Goal: Information Seeking & Learning: Learn about a topic

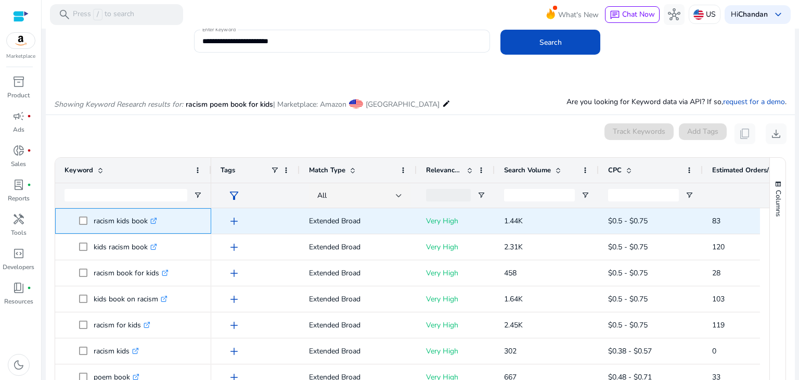
drag, startPoint x: 90, startPoint y: 219, endPoint x: 146, endPoint y: 217, distance: 56.2
click at [146, 217] on span "racism kids book .st0{fill:#2c8af8}" at bounding box center [140, 220] width 123 height 21
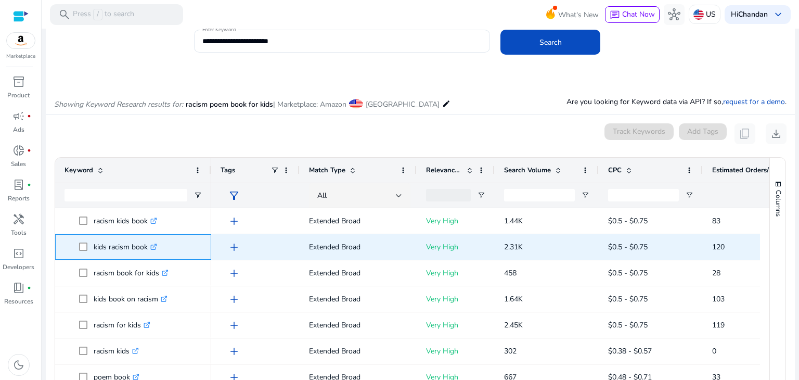
drag, startPoint x: 94, startPoint y: 248, endPoint x: 147, endPoint y: 248, distance: 53.1
click at [147, 248] on p "kids racism book .st0{fill:#2c8af8}" at bounding box center [125, 246] width 63 height 21
copy p "kids racism book"
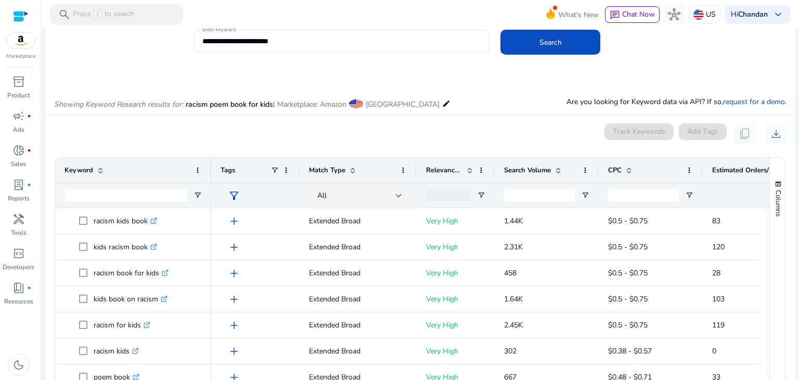
click at [548, 169] on span "Search Volume" at bounding box center [527, 169] width 47 height 9
click at [545, 169] on span "Search Volume" at bounding box center [527, 169] width 47 height 9
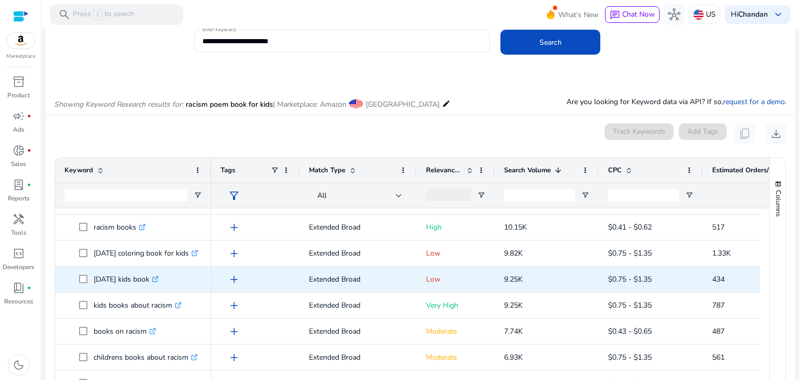
scroll to position [104, 0]
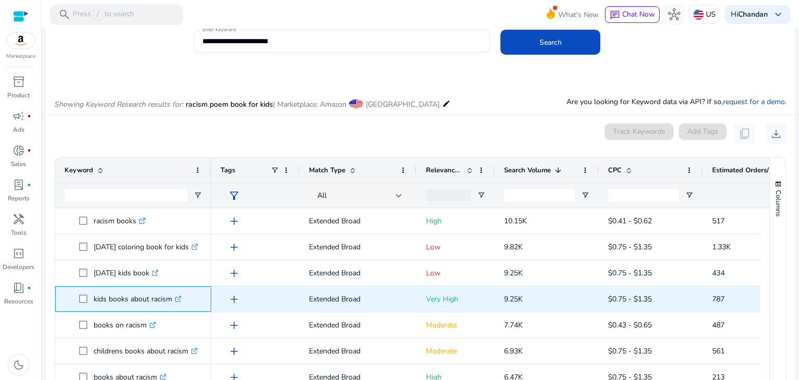
drag, startPoint x: 95, startPoint y: 298, endPoint x: 172, endPoint y: 301, distance: 77.6
click at [172, 301] on p "kids books about racism .st0{fill:#2c8af8}" at bounding box center [138, 298] width 88 height 21
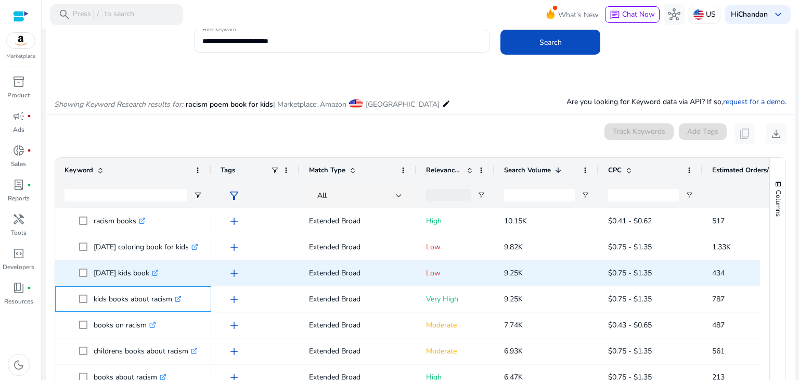
copy p "kids books about racism"
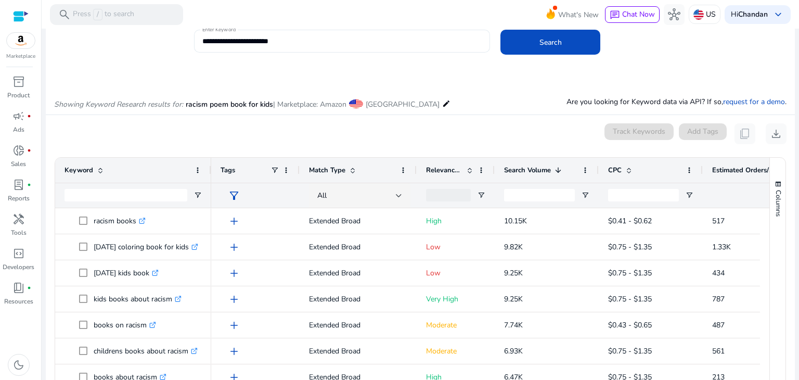
click at [202, 36] on input "**********" at bounding box center [342, 40] width 280 height 11
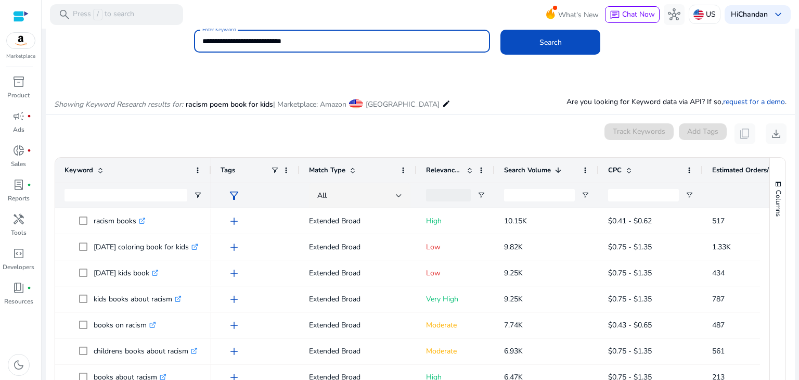
type input "**********"
click at [501, 30] on button "Search" at bounding box center [551, 42] width 100 height 25
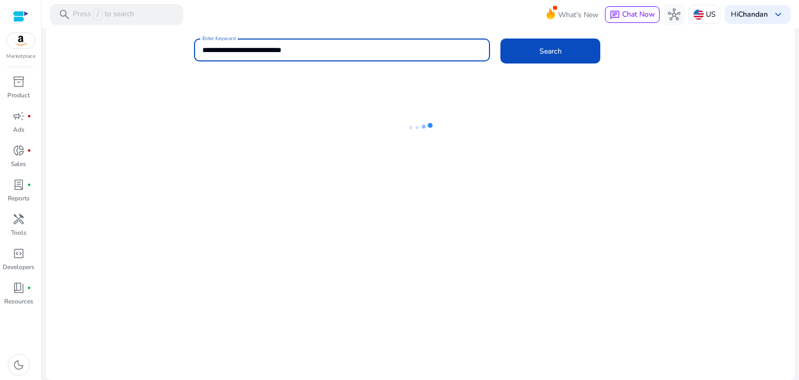
drag, startPoint x: 335, startPoint y: 48, endPoint x: 175, endPoint y: 47, distance: 159.7
click at [175, 47] on div "**********" at bounding box center [416, 56] width 741 height 34
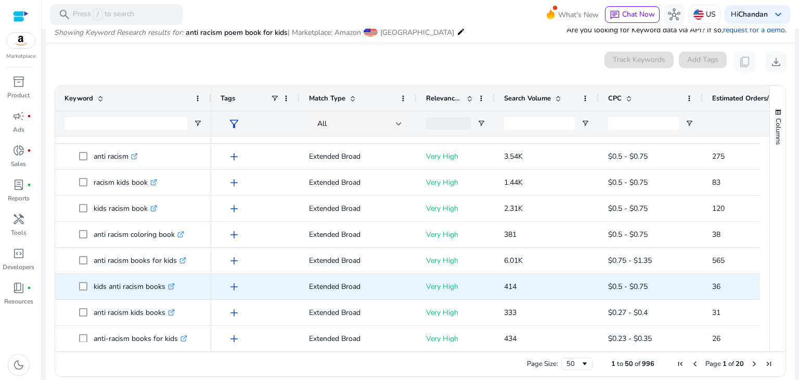
scroll to position [0, 0]
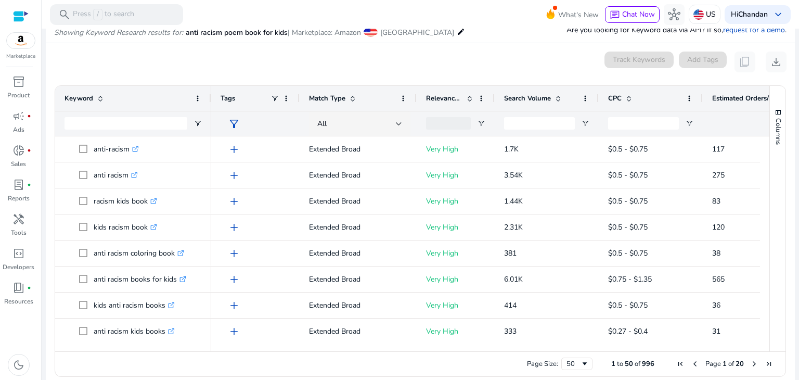
click at [543, 99] on span "Search Volume" at bounding box center [527, 98] width 47 height 9
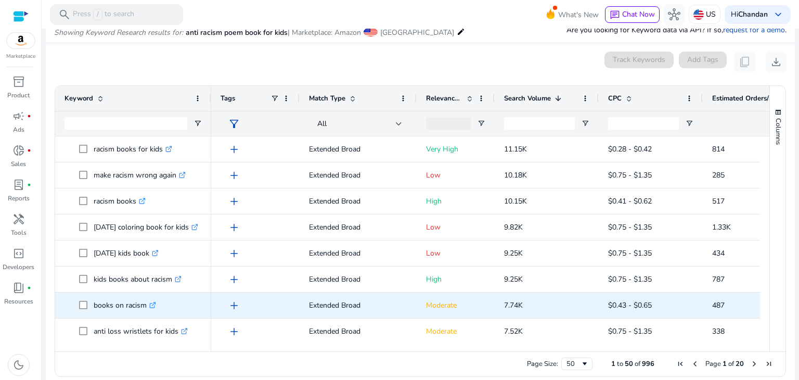
scroll to position [104, 0]
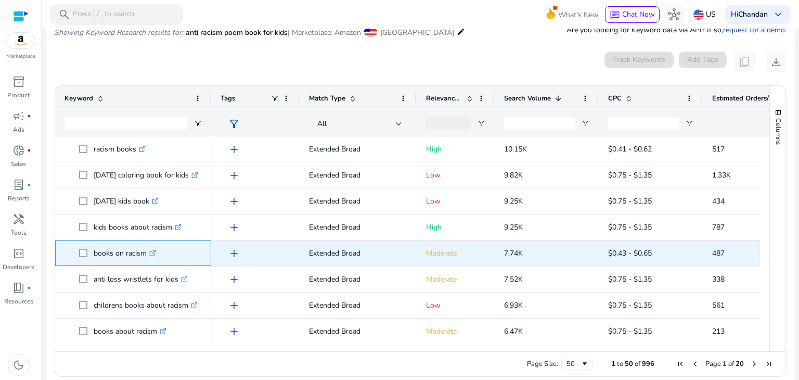
drag, startPoint x: 92, startPoint y: 252, endPoint x: 144, endPoint y: 255, distance: 52.1
click at [144, 255] on span "books on racism .st0{fill:#2c8af8}" at bounding box center [140, 252] width 123 height 21
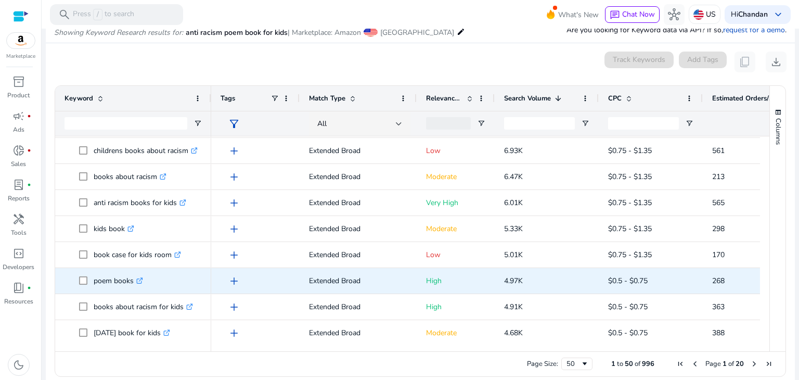
scroll to position [260, 0]
drag, startPoint x: 92, startPoint y: 281, endPoint x: 133, endPoint y: 280, distance: 41.1
click at [133, 280] on span "poem books .st0{fill:#2c8af8}" at bounding box center [140, 278] width 123 height 21
copy span "poem books"
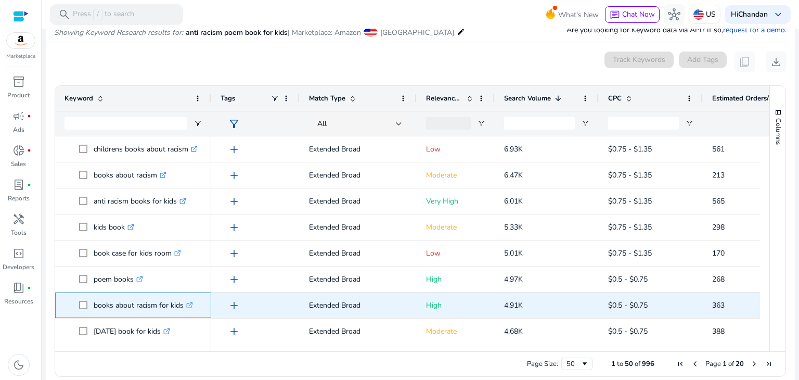
drag, startPoint x: 92, startPoint y: 304, endPoint x: 182, endPoint y: 309, distance: 89.6
click at [182, 309] on span "books about racism for kids .st0{fill:#2c8af8}" at bounding box center [140, 304] width 123 height 21
copy span "books about racism for kids"
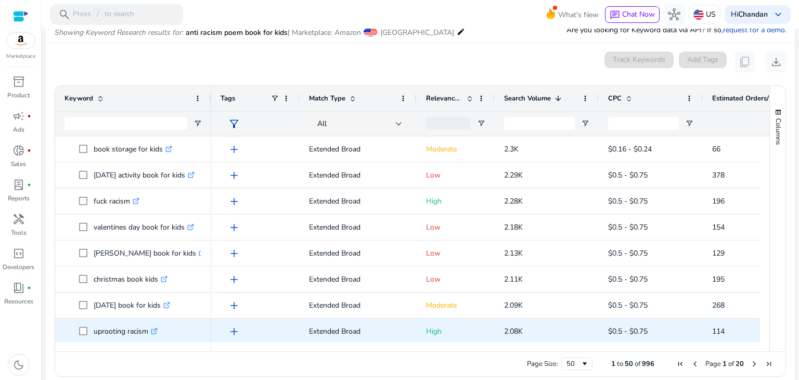
scroll to position [1095, 0]
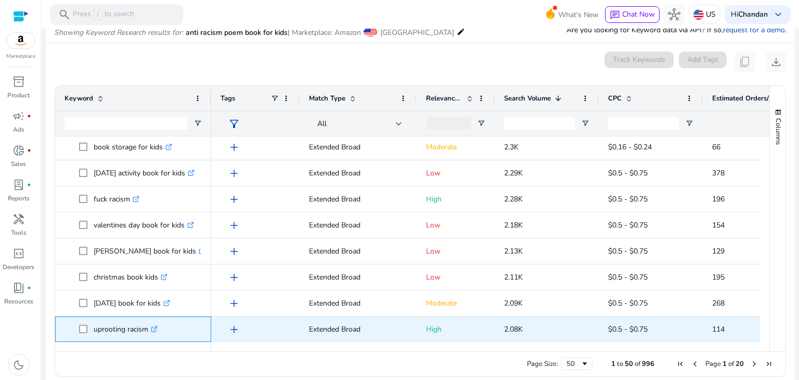
drag, startPoint x: 94, startPoint y: 330, endPoint x: 145, endPoint y: 330, distance: 51.5
click at [145, 330] on p "uprooting racism .st0{fill:#2c8af8}" at bounding box center [126, 328] width 64 height 21
copy p "uprooting racism"
